Goal: Task Accomplishment & Management: Manage account settings

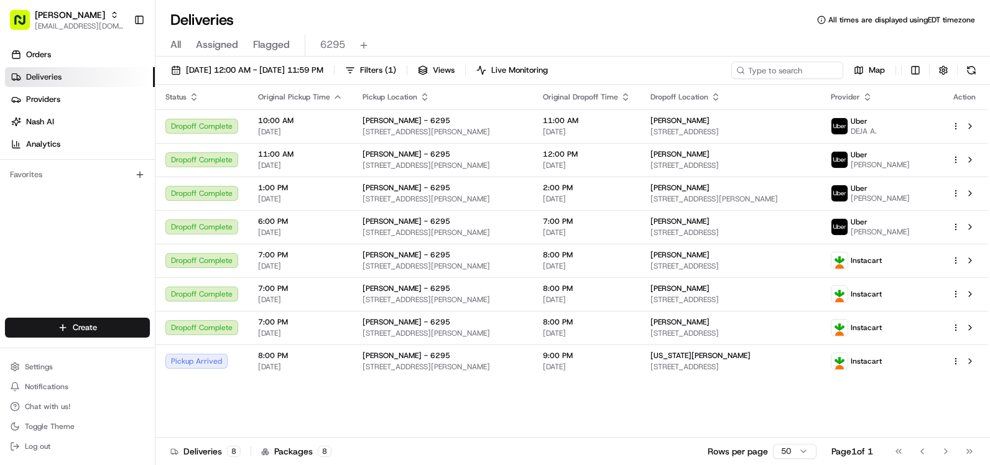
click at [962, 69] on button at bounding box center [970, 70] width 17 height 17
click at [970, 71] on button at bounding box center [970, 70] width 17 height 17
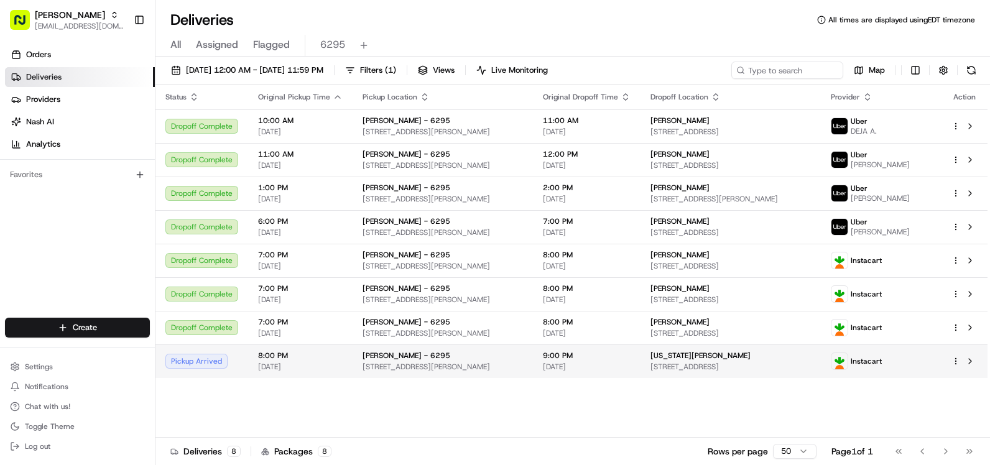
click at [786, 359] on div "[US_STATE][PERSON_NAME]" at bounding box center [730, 356] width 160 height 10
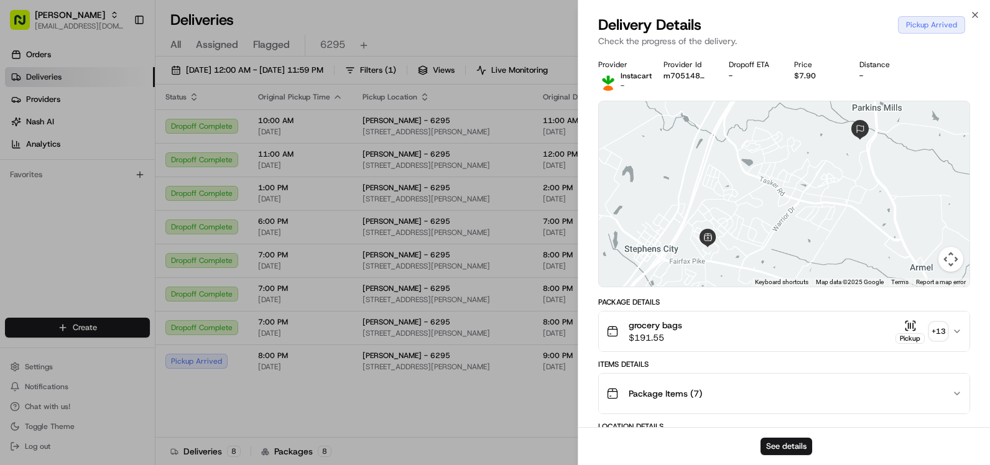
click at [865, 325] on div "grocery bags $191.55 Pickup + 13" at bounding box center [779, 331] width 346 height 25
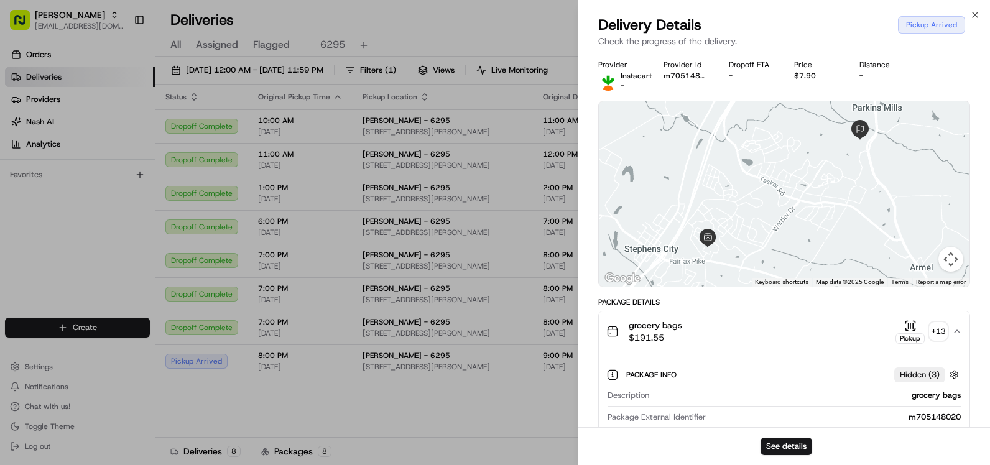
scroll to position [186, 0]
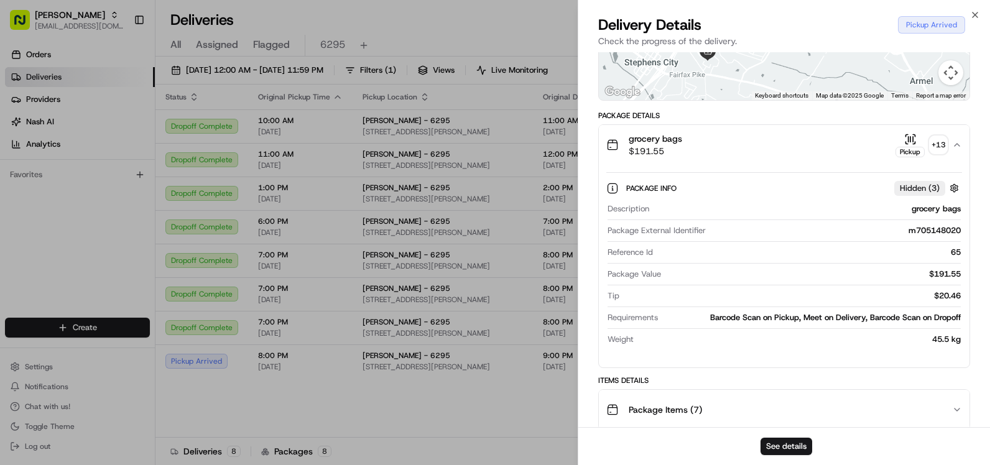
click at [778, 147] on div "grocery bags $191.55 Pickup + 13" at bounding box center [779, 144] width 346 height 25
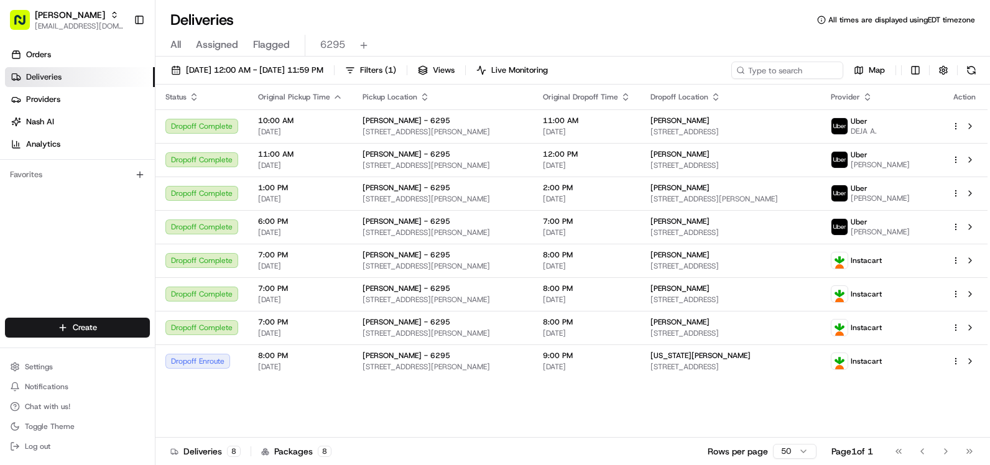
click at [983, 75] on div "[DATE] 12:00 AM - [DATE] 11:59 PM Filters ( 1 ) Views Live Monitoring Map" at bounding box center [572, 73] width 834 height 23
click at [972, 69] on button at bounding box center [970, 70] width 17 height 17
click at [35, 448] on span "Log out" at bounding box center [37, 446] width 25 height 10
